Goal: Transaction & Acquisition: Purchase product/service

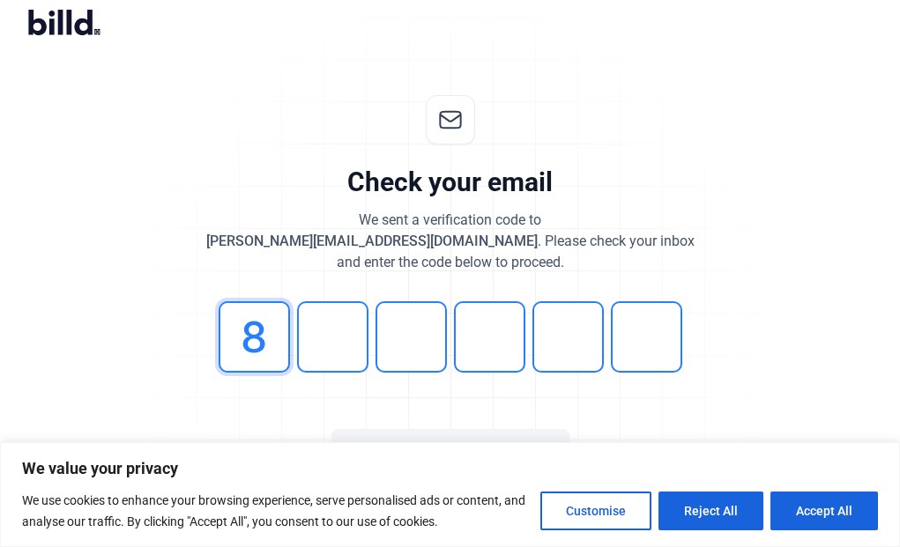
type input "8"
type input "4"
type input "7"
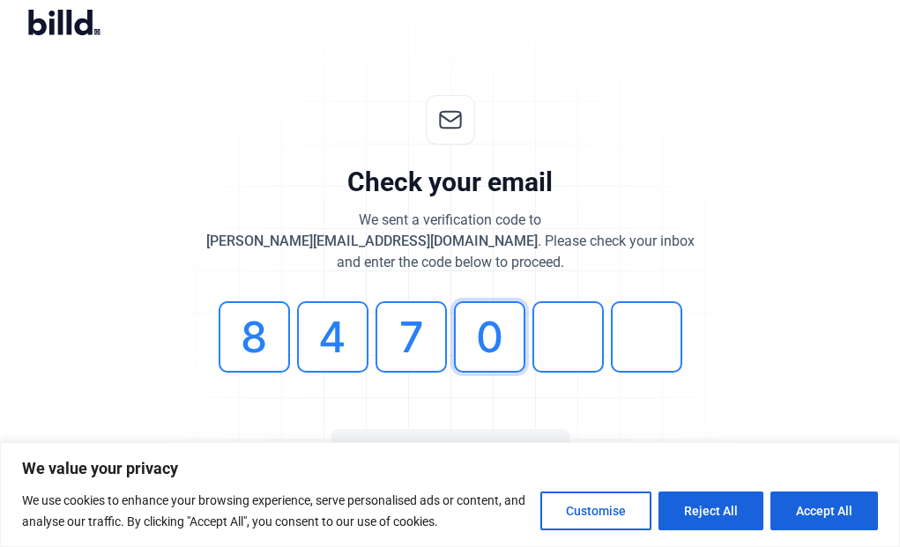
type input "0"
type input "1"
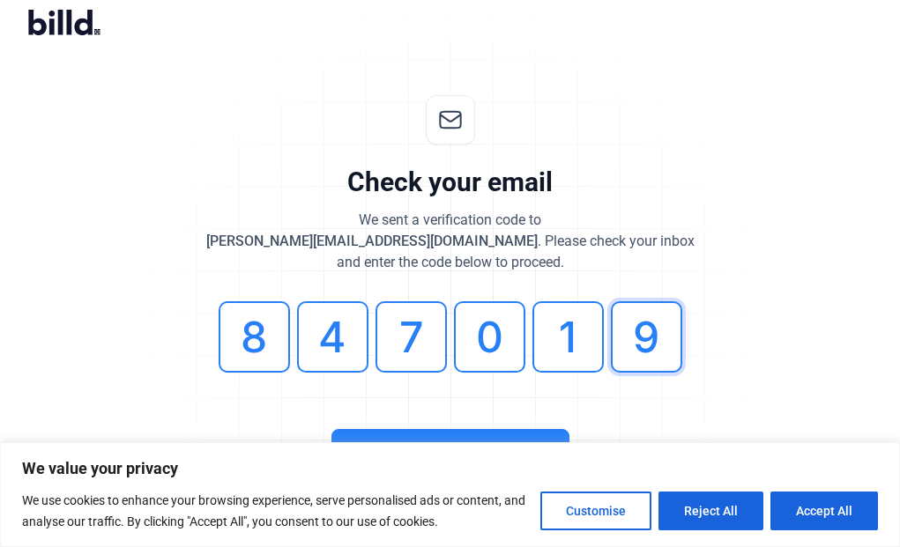
type input "9"
click at [804, 513] on button "Accept All" at bounding box center [824, 511] width 108 height 39
checkbox input "true"
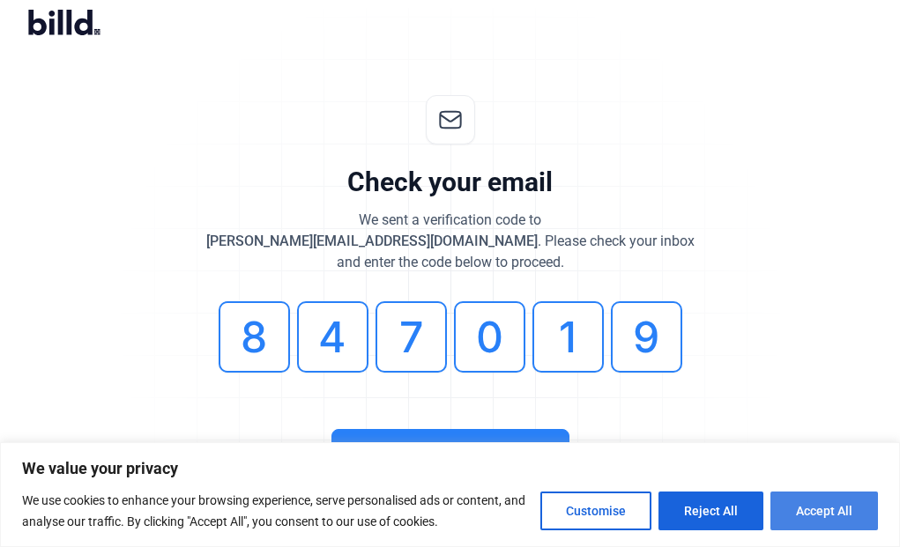
checkbox input "true"
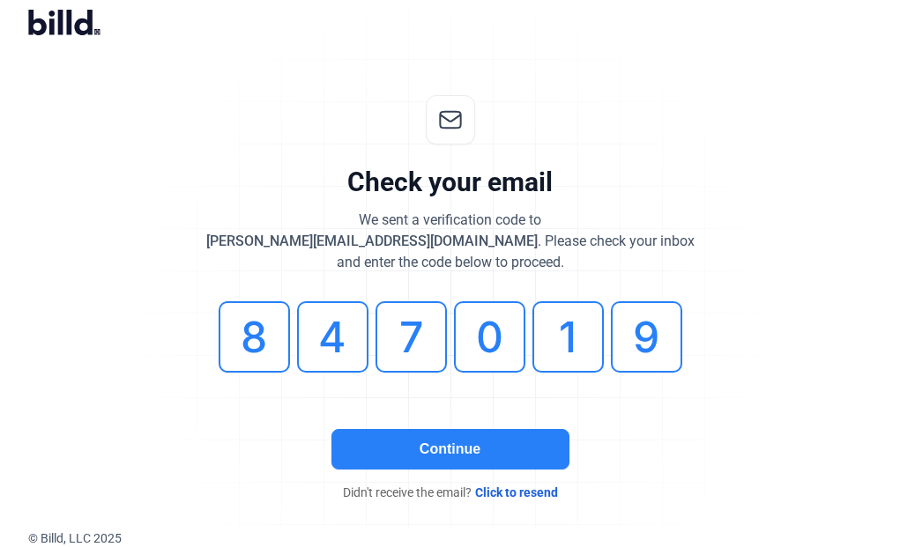
click at [449, 450] on button "Continue" at bounding box center [450, 449] width 238 height 41
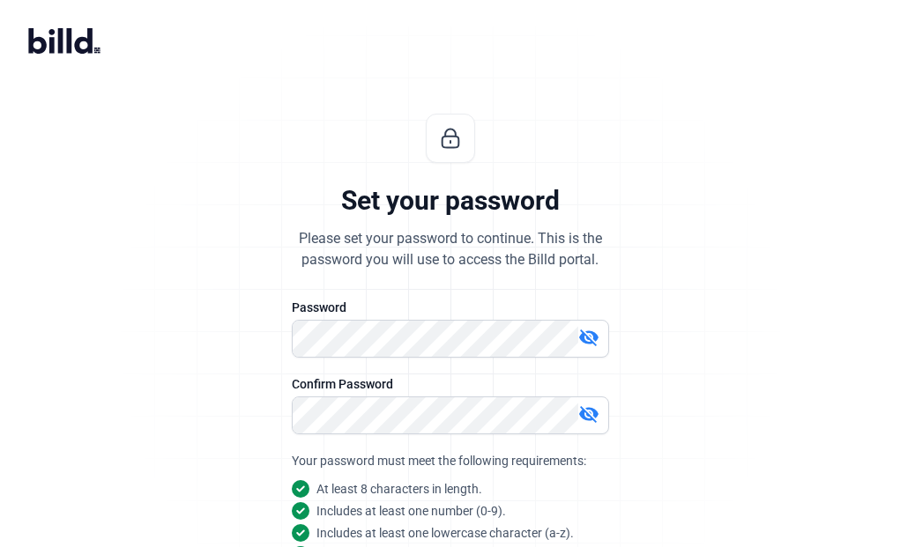
click at [583, 333] on mat-icon "visibility_off" at bounding box center [588, 337] width 21 height 21
click at [582, 414] on mat-icon "visibility_off" at bounding box center [588, 414] width 21 height 21
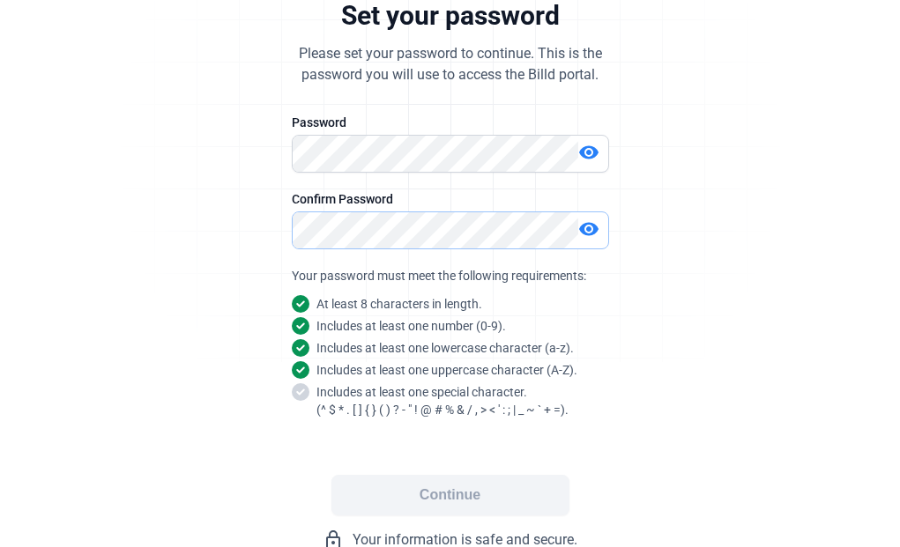
scroll to position [236, 0]
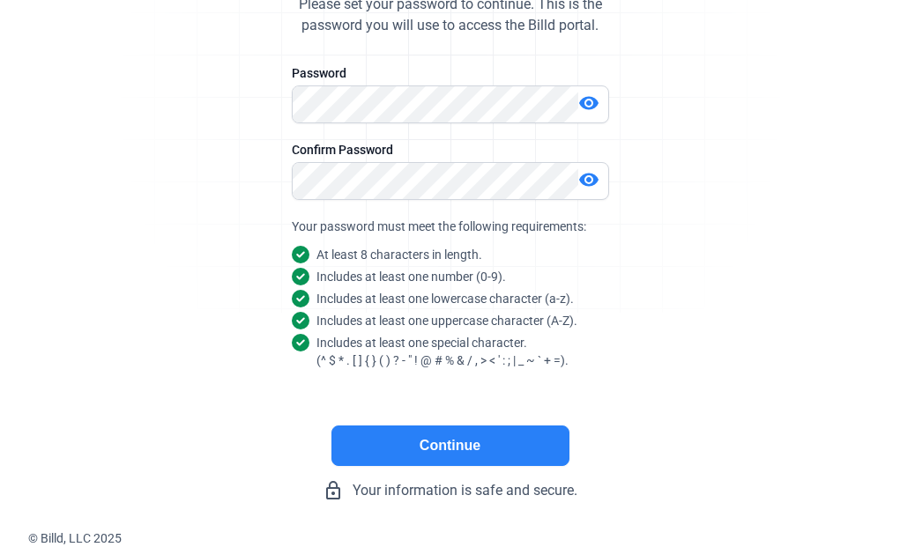
click at [437, 449] on button "Continue" at bounding box center [450, 446] width 238 height 41
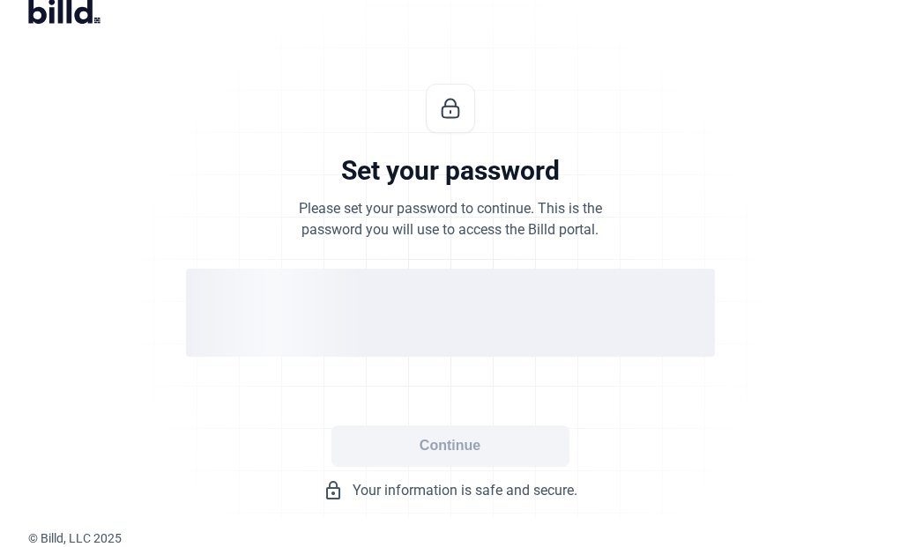
scroll to position [30, 0]
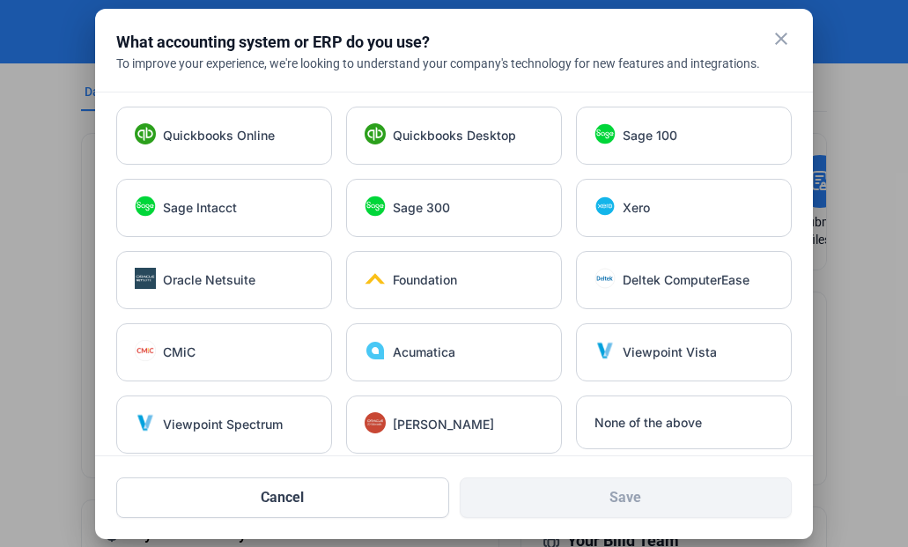
click at [782, 38] on mat-icon "close" at bounding box center [781, 38] width 21 height 21
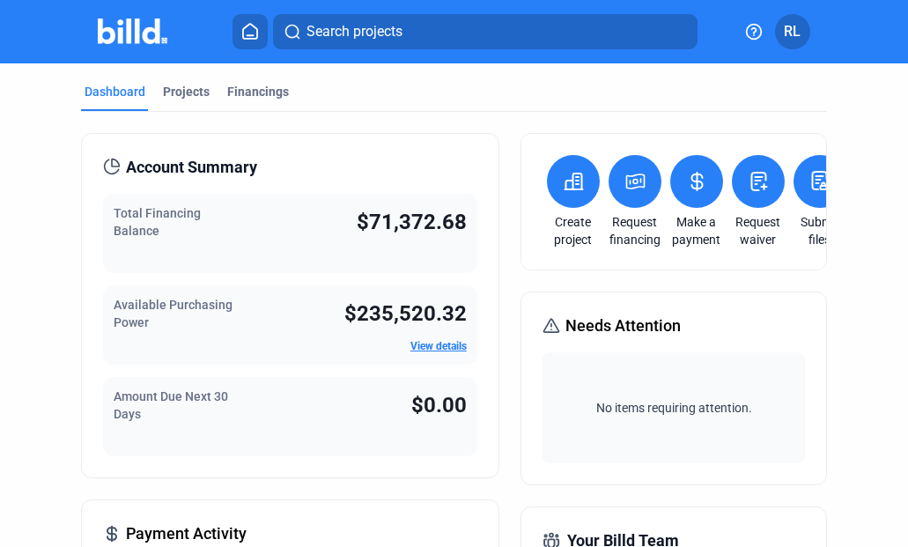
scroll to position [1, 0]
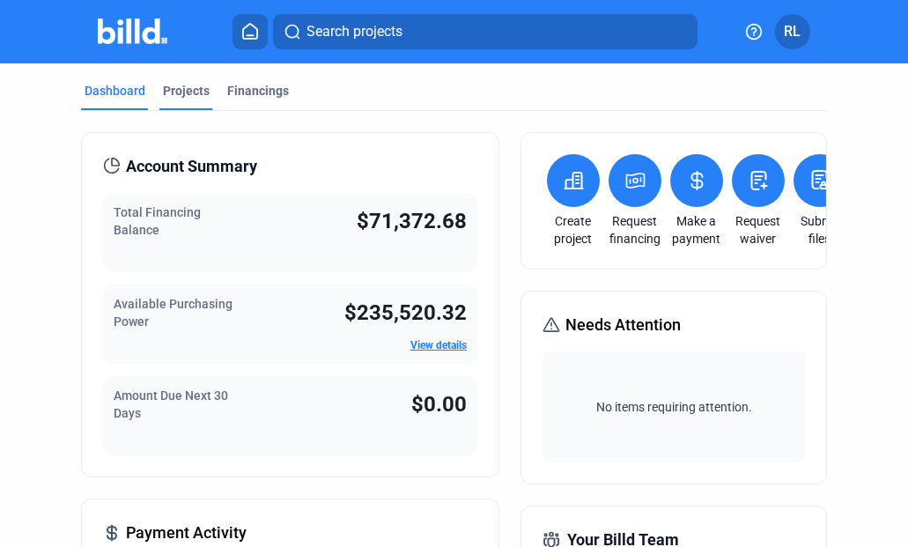
click at [177, 91] on div "Projects" at bounding box center [186, 91] width 47 height 18
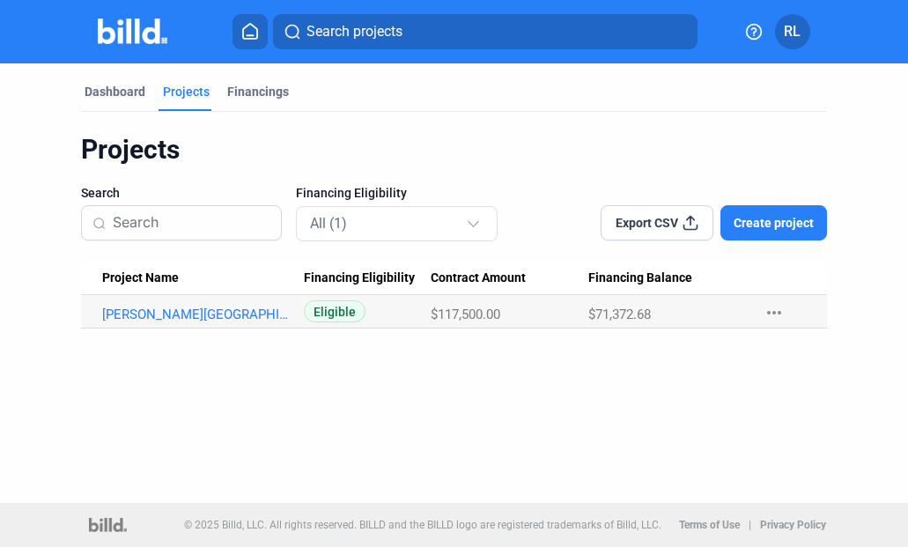
click at [773, 313] on mat-icon "more_horiz" at bounding box center [774, 312] width 21 height 21
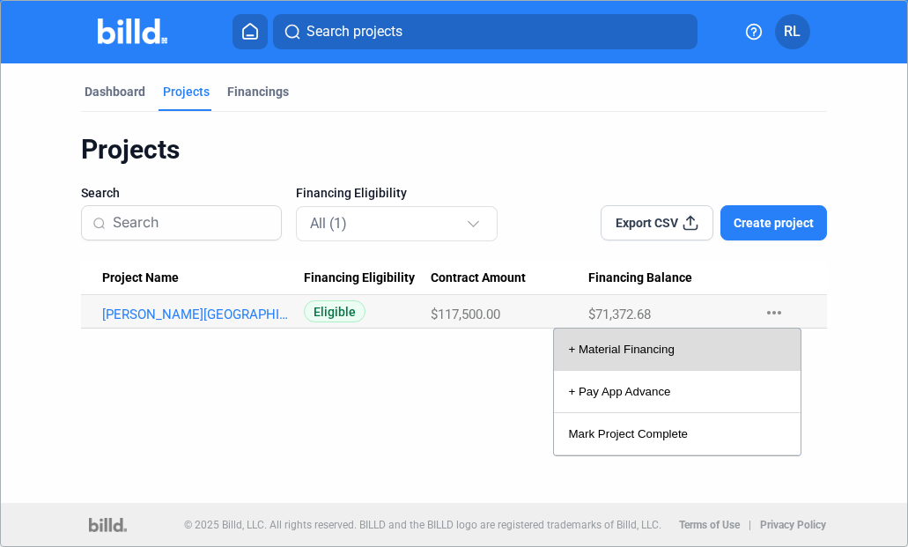
click at [672, 353] on button "+ Material Financing" at bounding box center [677, 350] width 247 height 42
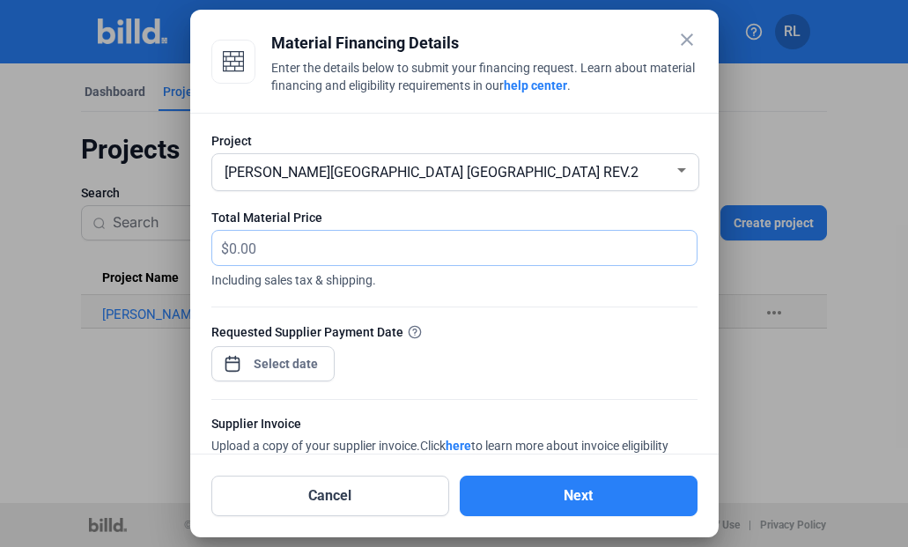
click at [269, 249] on input "text" at bounding box center [453, 248] width 448 height 34
click at [678, 170] on div at bounding box center [682, 170] width 9 height 4
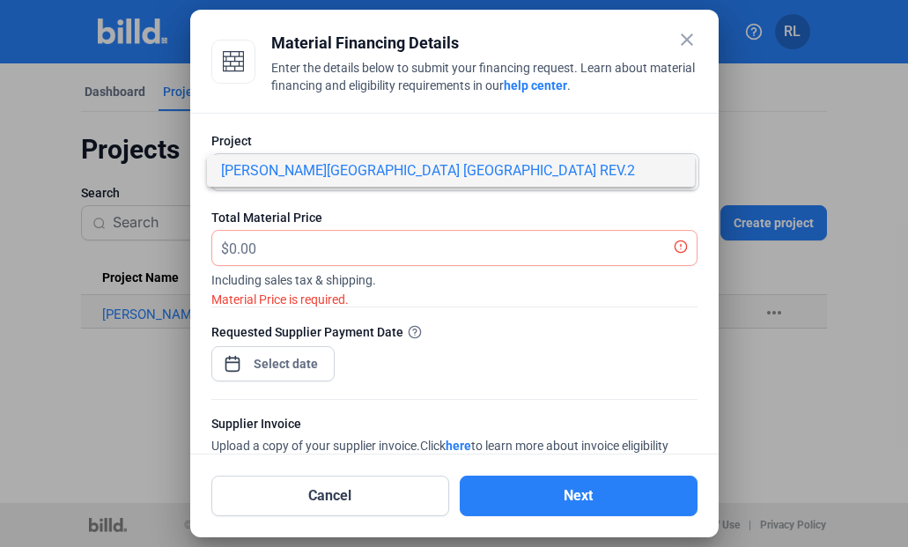
click at [674, 170] on span "[PERSON_NAME][GEOGRAPHIC_DATA] [GEOGRAPHIC_DATA] REV.2" at bounding box center [451, 171] width 460 height 32
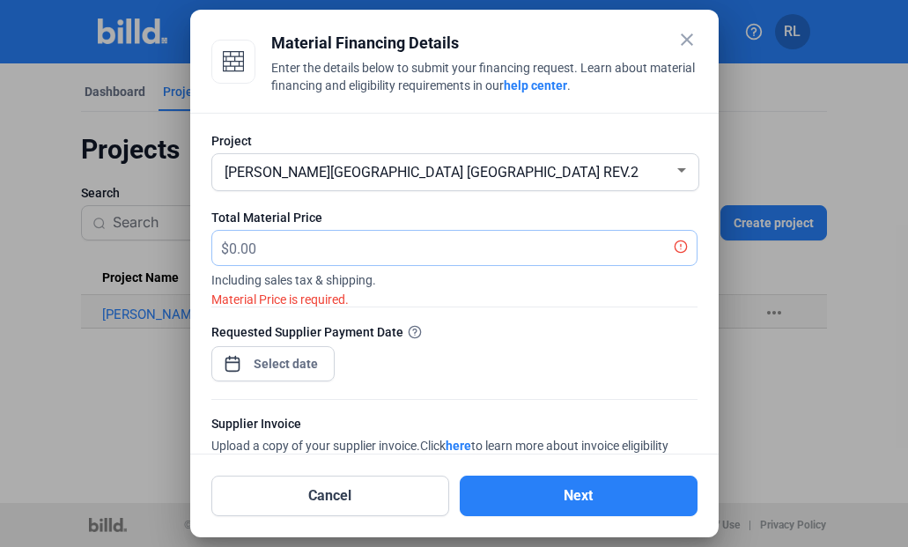
click at [308, 244] on input "text" at bounding box center [453, 248] width 448 height 34
type input "1"
type input "17,013.68"
click at [235, 366] on span "Open calendar" at bounding box center [232, 355] width 42 height 42
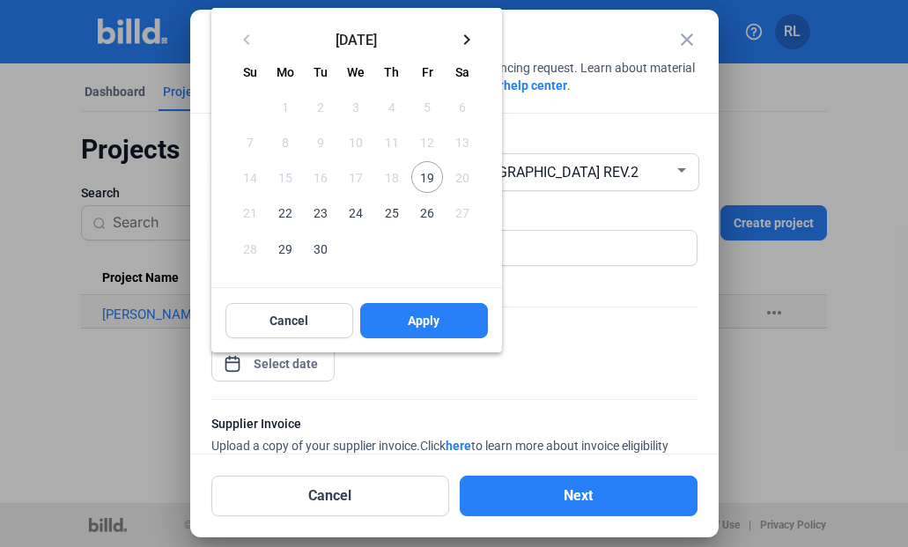
click at [289, 211] on span "22" at bounding box center [286, 212] width 32 height 32
click at [420, 319] on span "Apply" at bounding box center [424, 321] width 32 height 18
type input "[DATE]"
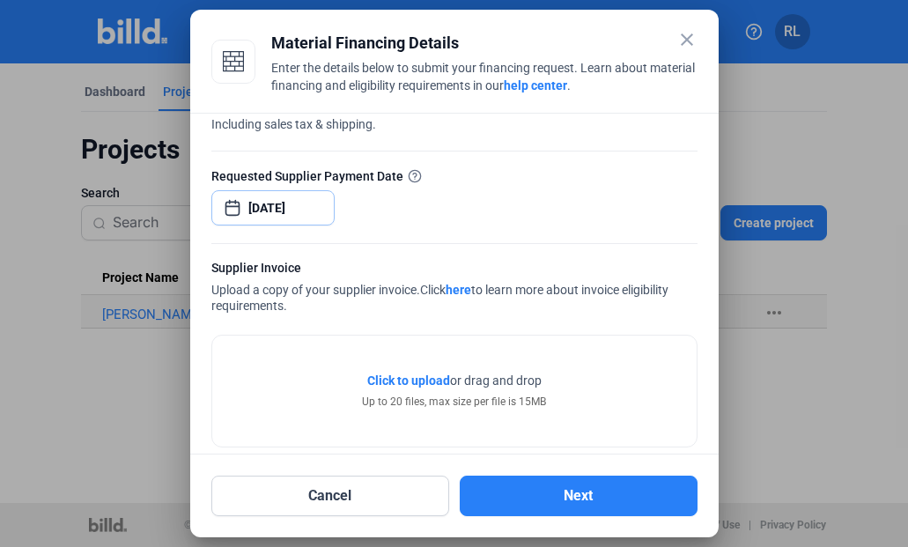
scroll to position [178, 0]
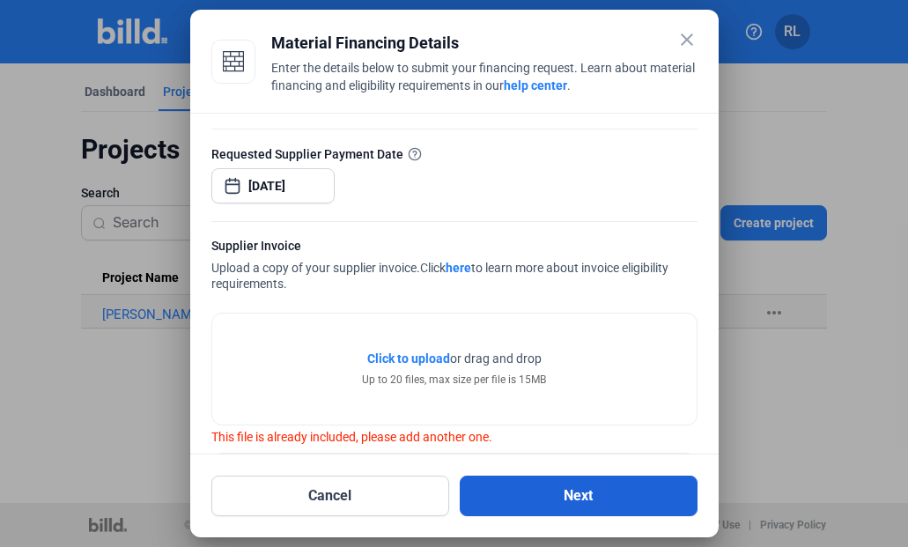
click at [530, 497] on button "Next" at bounding box center [579, 496] width 238 height 41
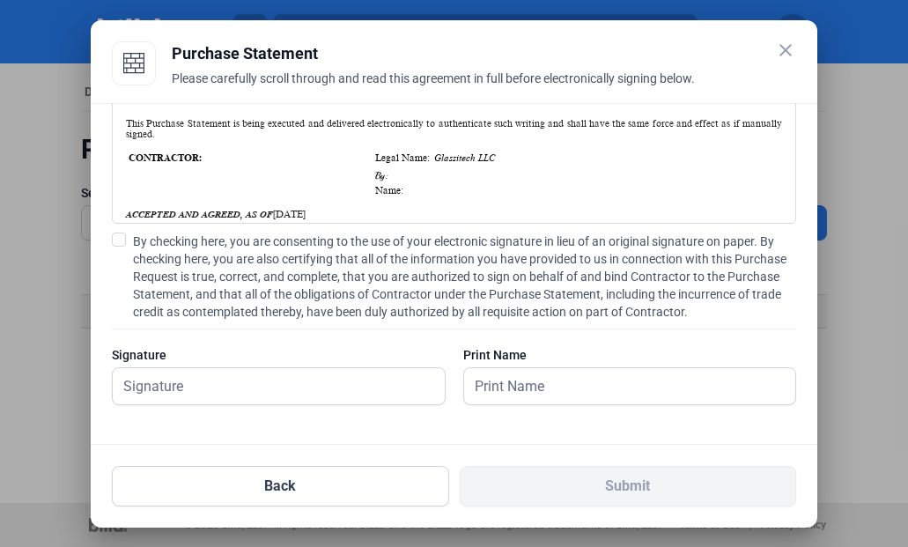
scroll to position [412, 0]
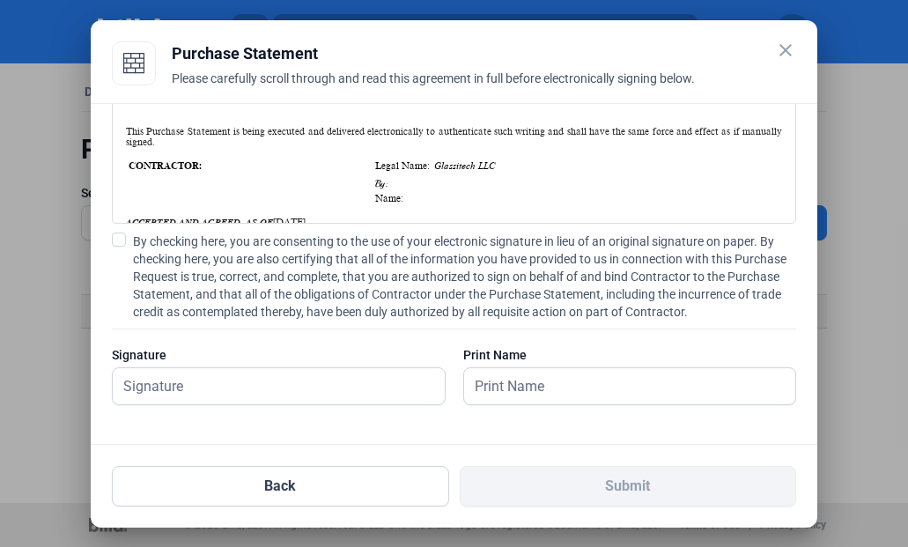
click at [786, 52] on mat-icon "close" at bounding box center [785, 50] width 21 height 21
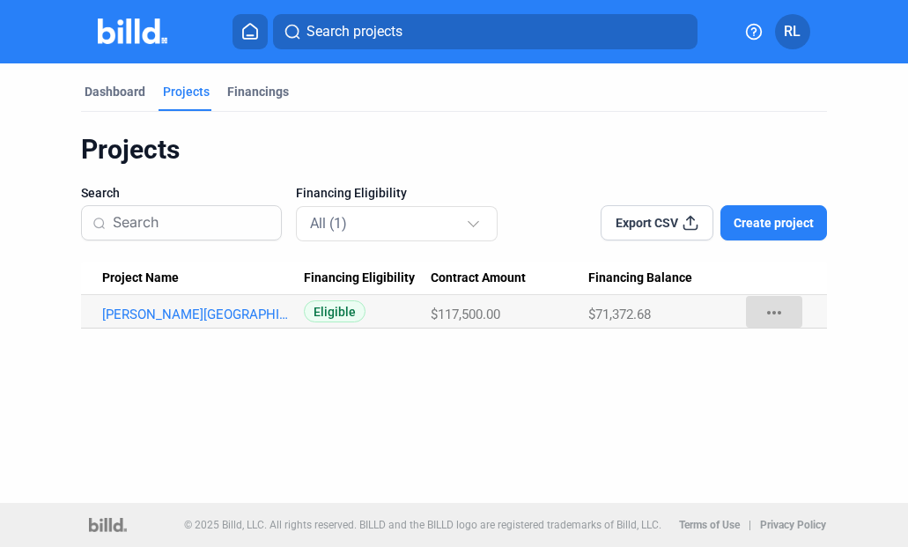
click at [778, 315] on mat-icon "more_horiz" at bounding box center [774, 312] width 21 height 21
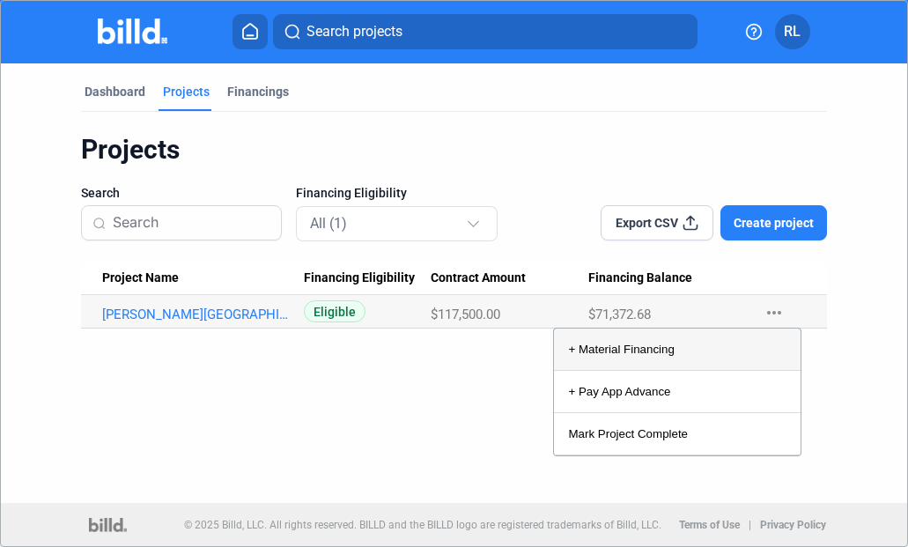
click at [737, 350] on button "+ Material Financing" at bounding box center [677, 350] width 247 height 42
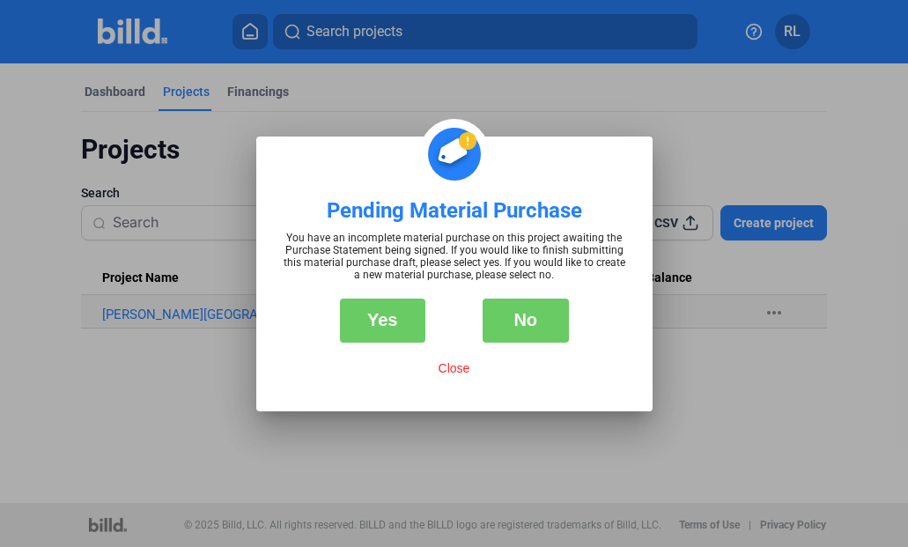
click at [521, 327] on button "No" at bounding box center [526, 321] width 86 height 44
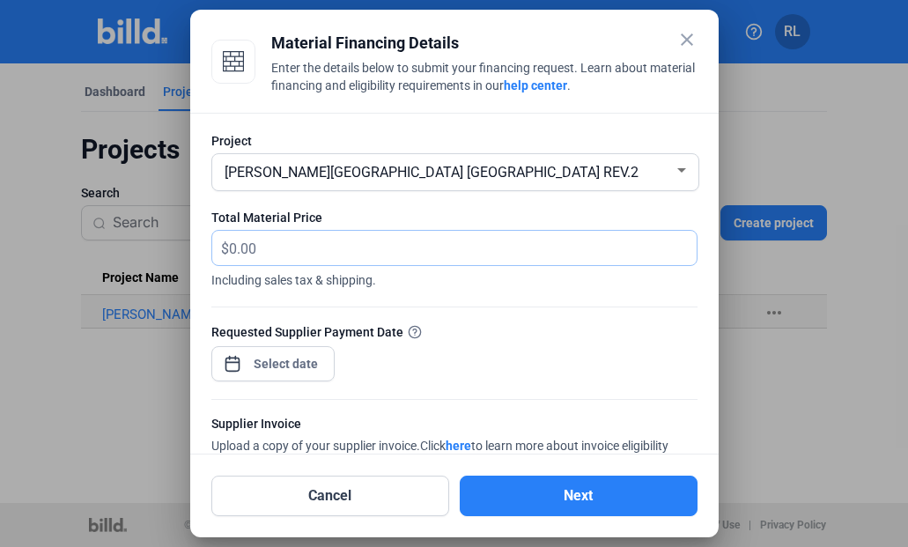
click at [298, 257] on input "text" at bounding box center [453, 248] width 448 height 34
click at [452, 334] on div "Requested Supplier Payment Date" at bounding box center [454, 332] width 486 height 19
click at [277, 256] on input "1,166." at bounding box center [453, 248] width 448 height 34
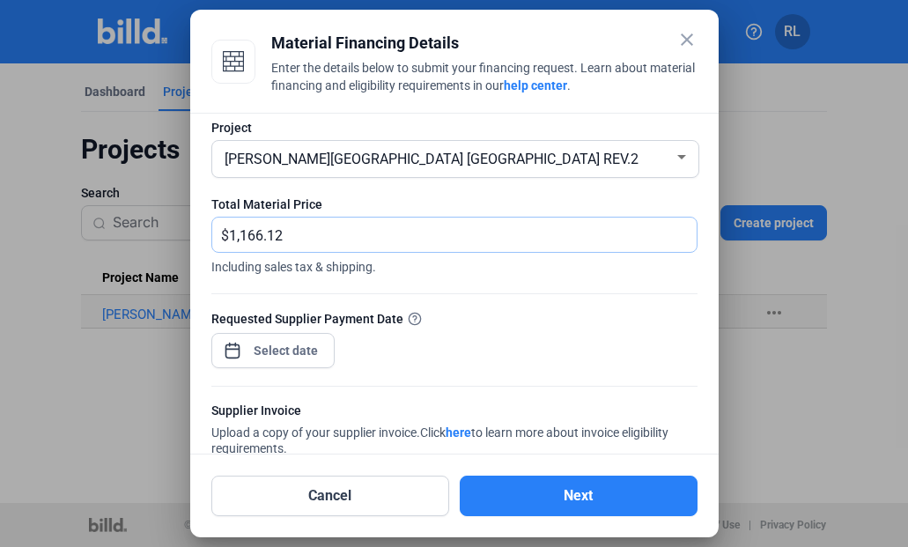
scroll to position [32, 0]
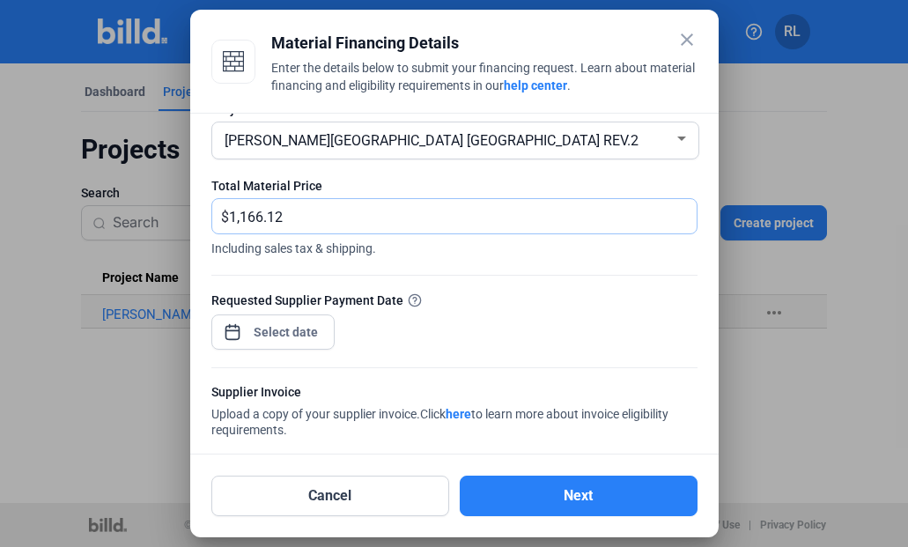
type input "1,166.12"
click at [233, 337] on span "Open calendar" at bounding box center [232, 323] width 42 height 42
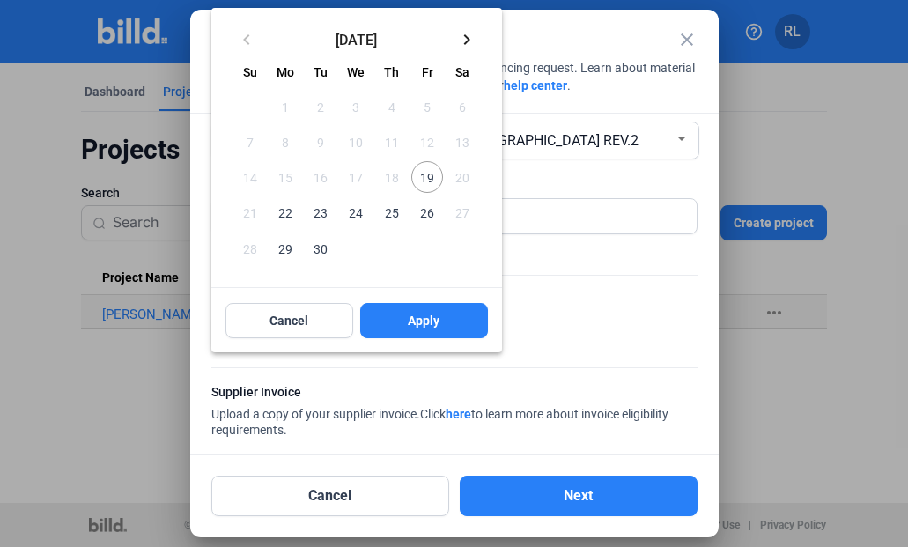
click at [286, 216] on span "22" at bounding box center [286, 212] width 32 height 32
click at [413, 323] on span "Apply" at bounding box center [424, 321] width 32 height 18
type input "[DATE]"
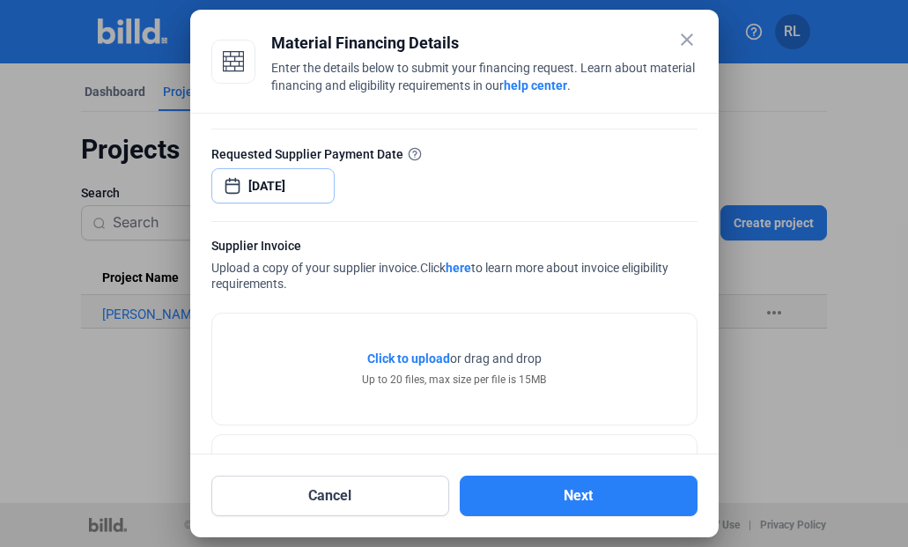
scroll to position [243, 0]
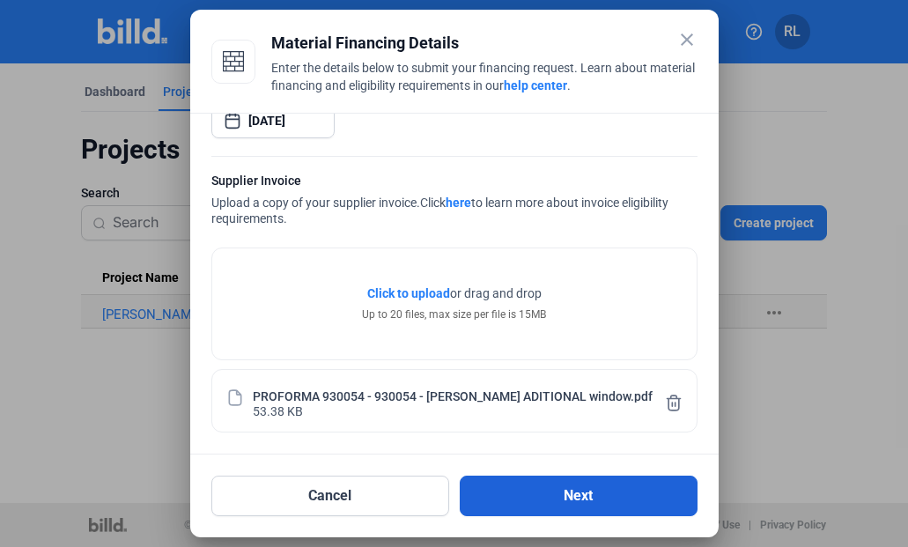
click at [534, 501] on button "Next" at bounding box center [579, 496] width 238 height 41
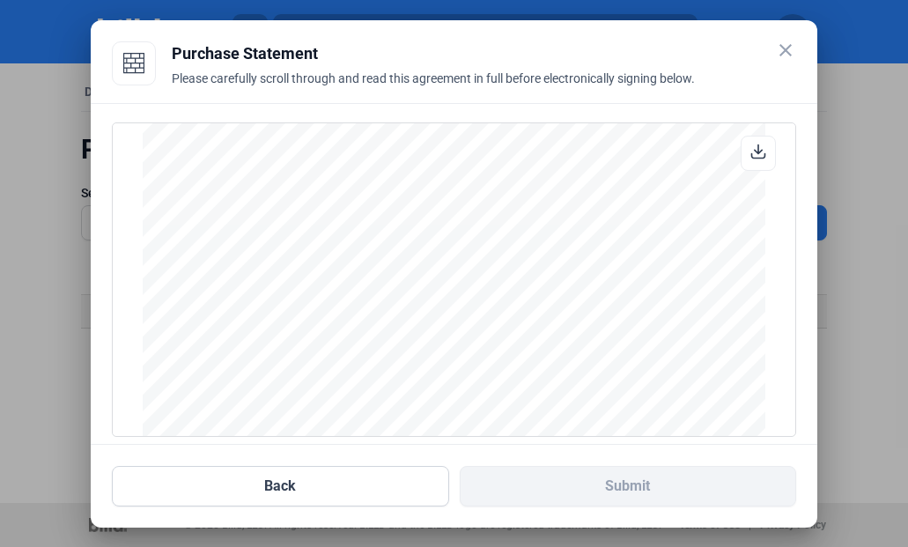
scroll to position [1419, 0]
click at [785, 54] on mat-icon "close" at bounding box center [785, 50] width 21 height 21
